Goal: Information Seeking & Learning: Learn about a topic

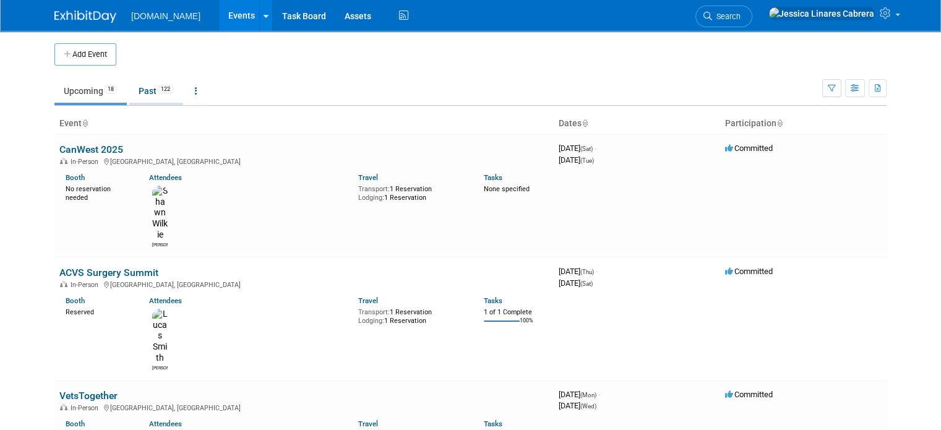
click at [135, 96] on link "Past 122" at bounding box center [156, 91] width 54 height 24
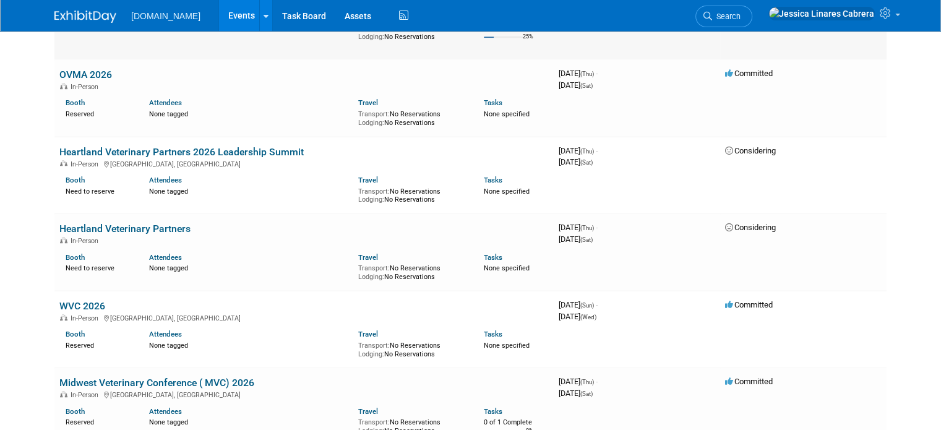
scroll to position [867, 0]
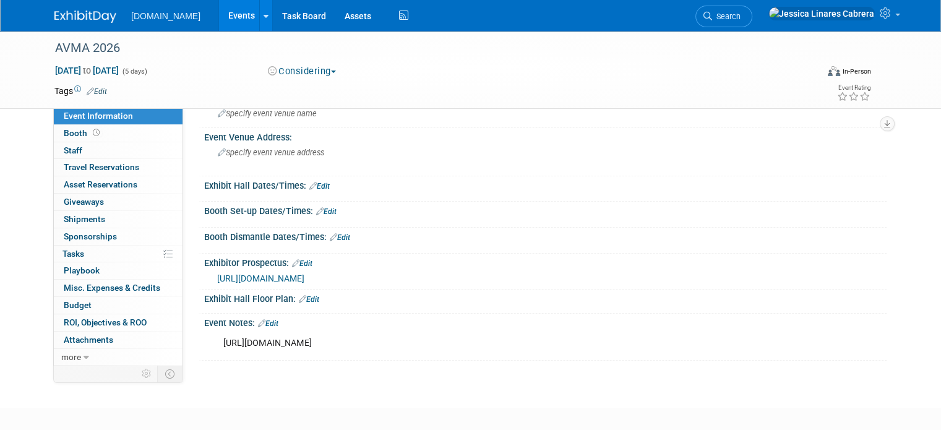
scroll to position [116, 0]
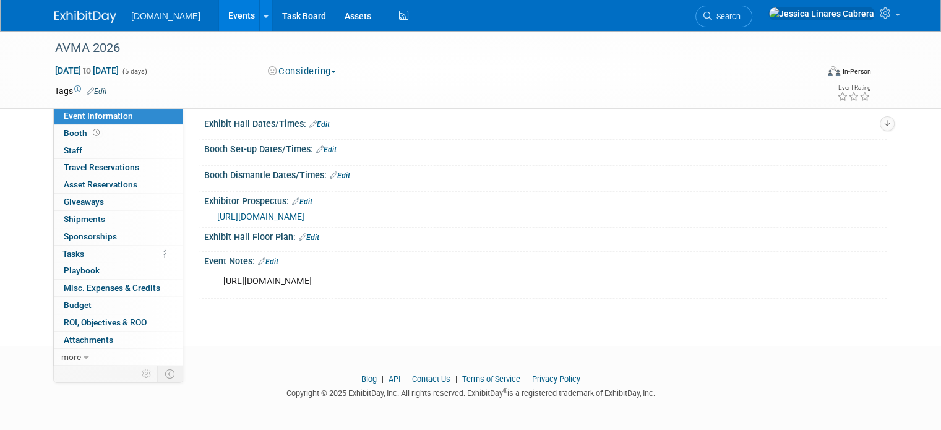
drag, startPoint x: 209, startPoint y: 278, endPoint x: 506, endPoint y: 294, distance: 298.2
click at [506, 294] on div "Event Notes: Edit [URL][DOMAIN_NAME] X" at bounding box center [543, 276] width 688 height 48
click at [305, 215] on span "[URL][DOMAIN_NAME]" at bounding box center [260, 217] width 87 height 10
